Goal: Information Seeking & Learning: Check status

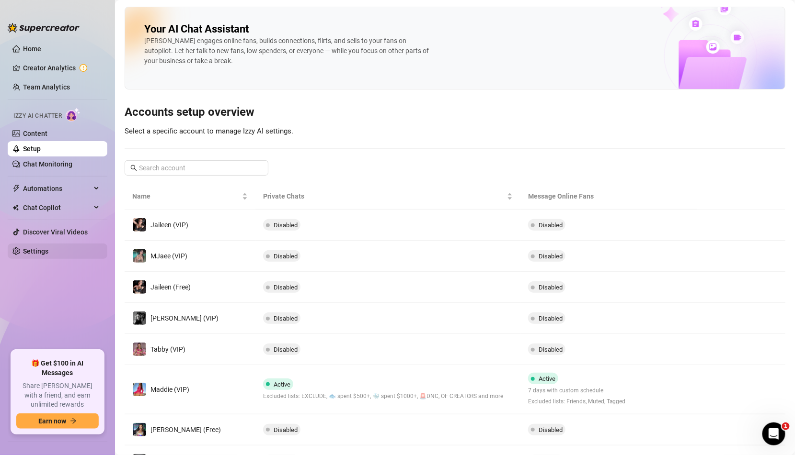
click at [40, 255] on link "Settings" at bounding box center [35, 252] width 25 height 8
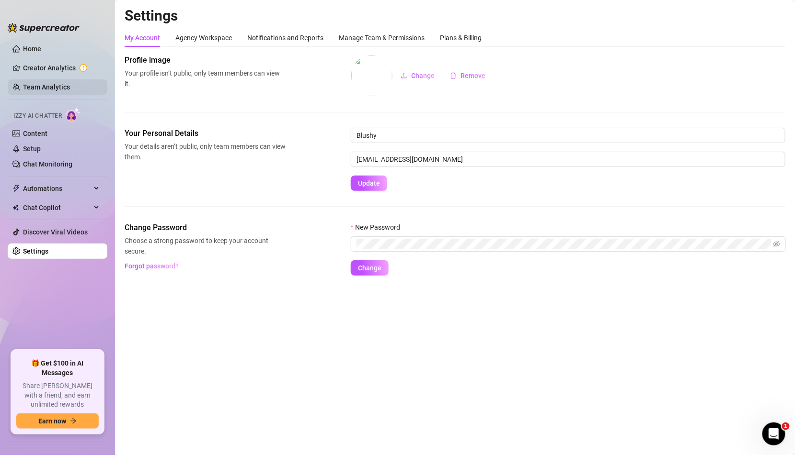
click at [54, 86] on link "Team Analytics" at bounding box center [46, 87] width 47 height 8
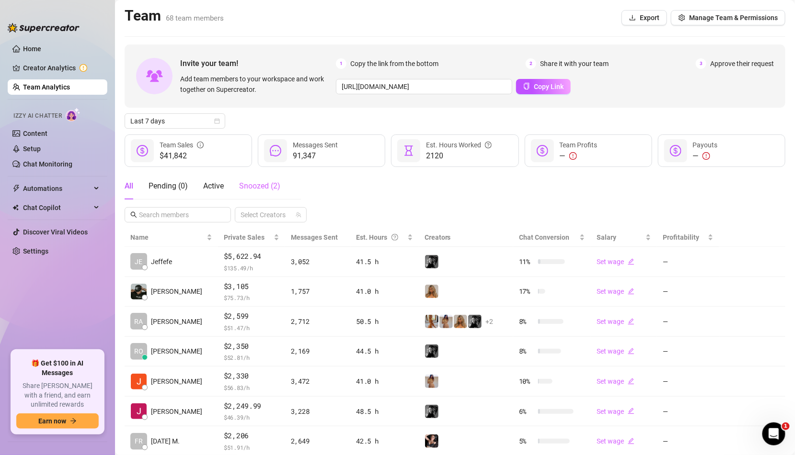
click at [254, 193] on div "Snoozed ( 2 )" at bounding box center [259, 186] width 41 height 27
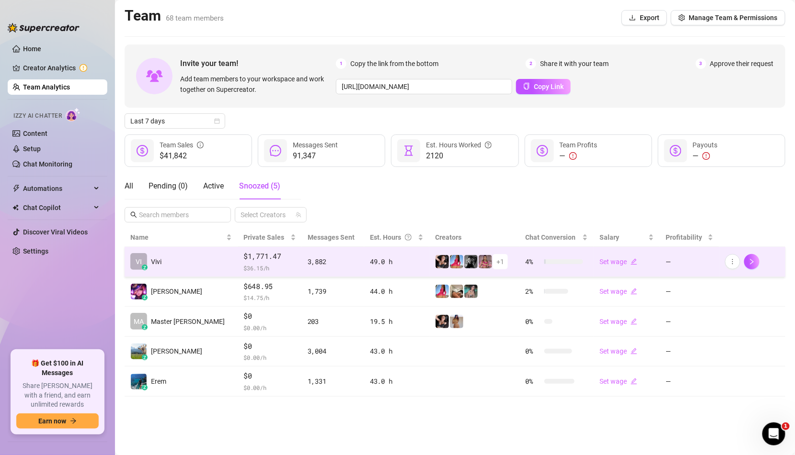
click at [243, 260] on span "$1,771.47" at bounding box center [269, 256] width 53 height 11
